Goal: Information Seeking & Learning: Learn about a topic

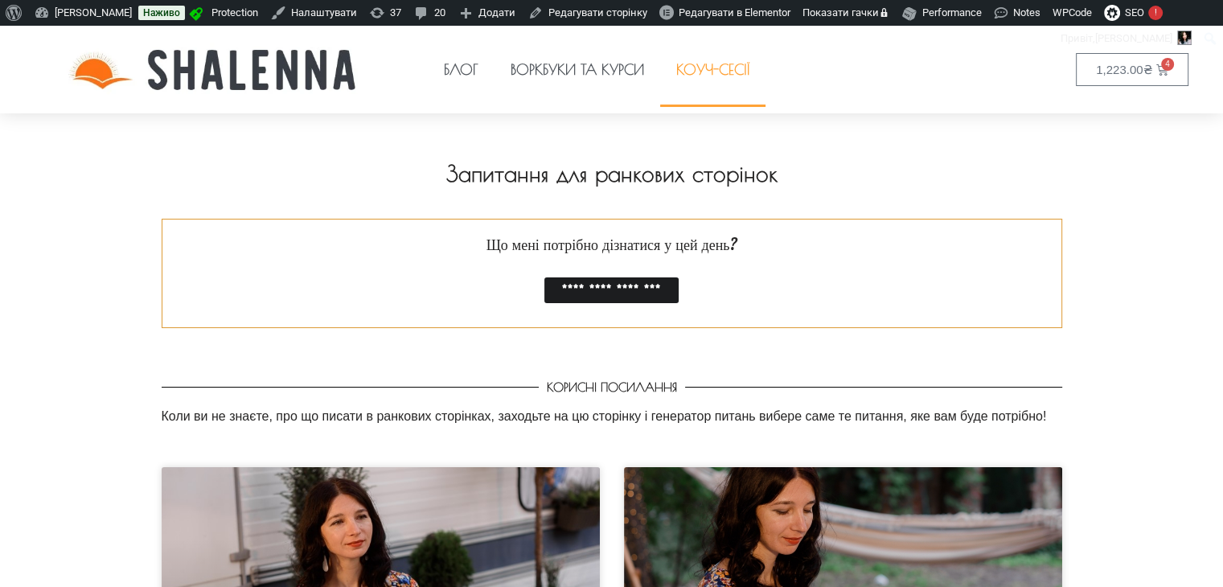
click at [743, 52] on link "Коуч-сесії" at bounding box center [712, 70] width 105 height 74
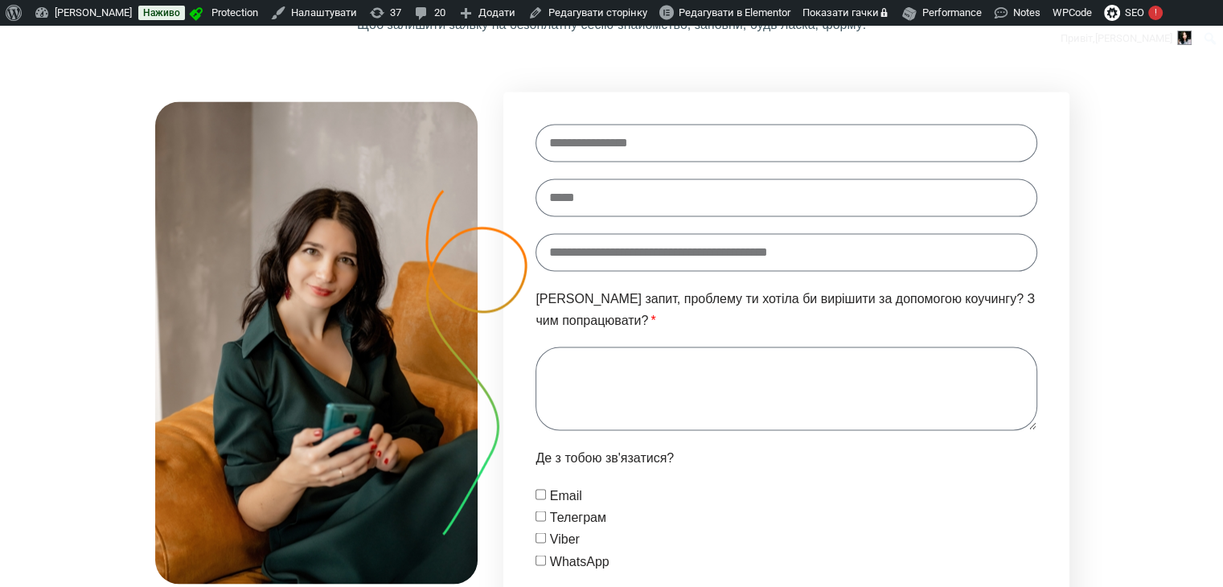
scroll to position [2572, 0]
